Goal: Navigation & Orientation: Find specific page/section

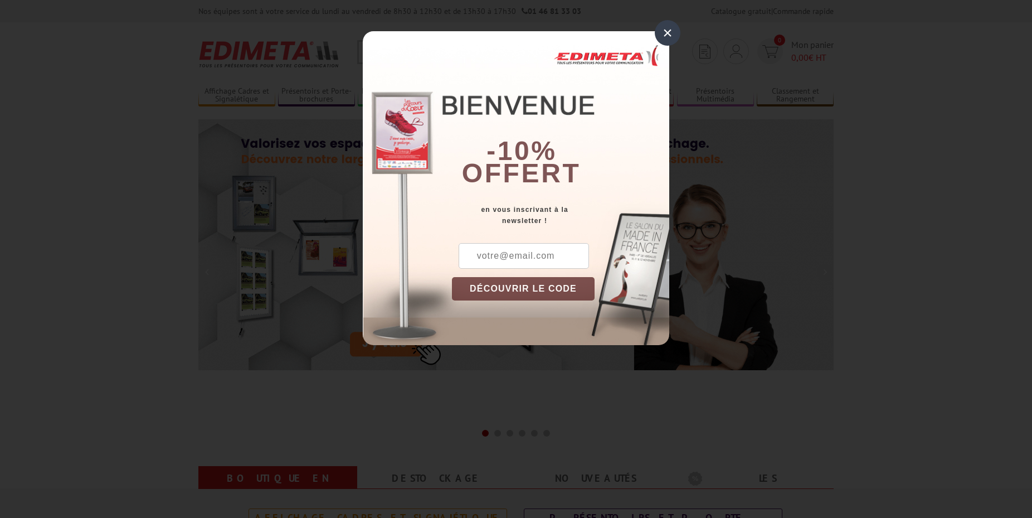
click at [669, 33] on div "×" at bounding box center [668, 33] width 26 height 26
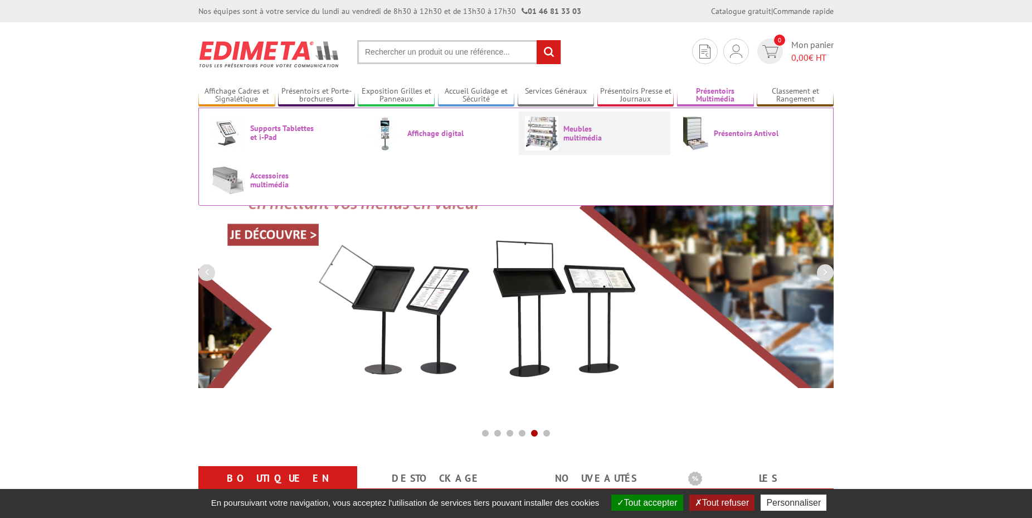
click at [560, 131] on link "Meubles multimédia" at bounding box center [594, 133] width 139 height 35
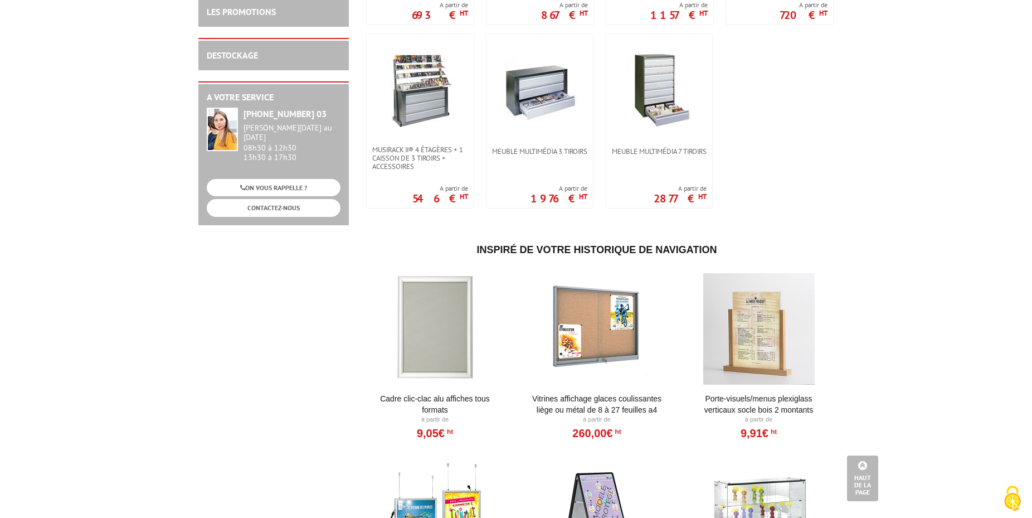
scroll to position [170, 0]
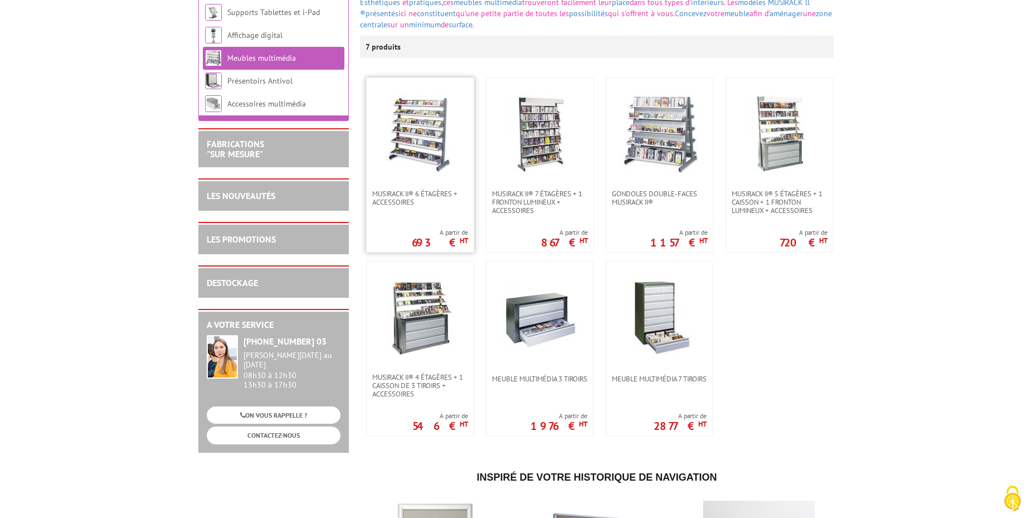
click at [424, 151] on img at bounding box center [420, 134] width 78 height 78
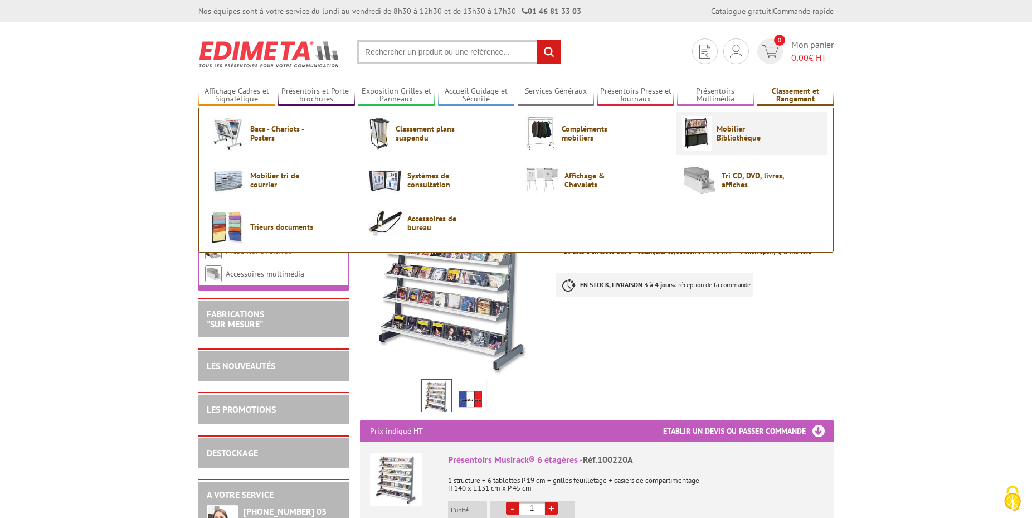
click at [730, 129] on span "Mobilier Bibliothèque" at bounding box center [750, 133] width 67 height 18
